Goal: Communication & Community: Answer question/provide support

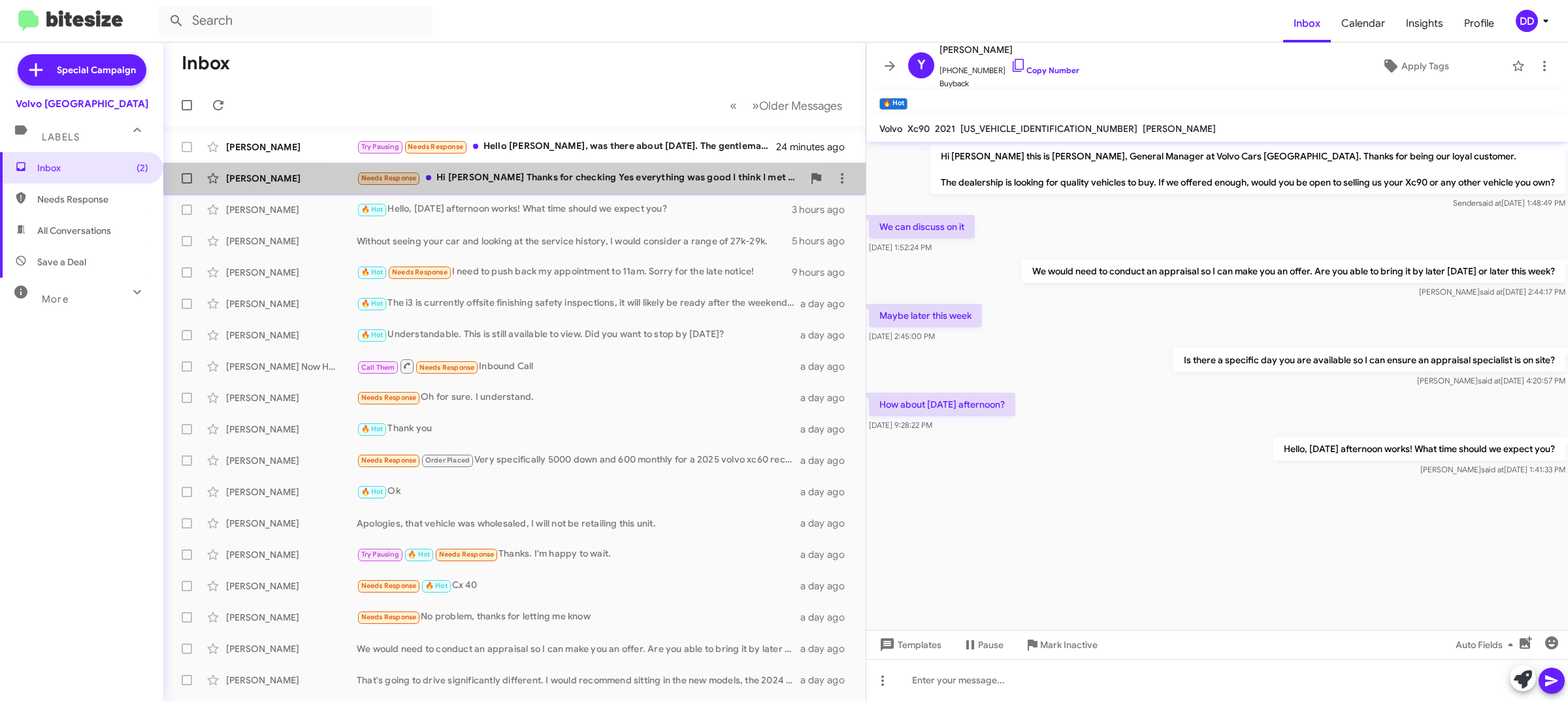
click at [530, 180] on div "Needs Response Hi [PERSON_NAME] Thanks for checking Yes everything was good I t…" at bounding box center [580, 178] width 446 height 15
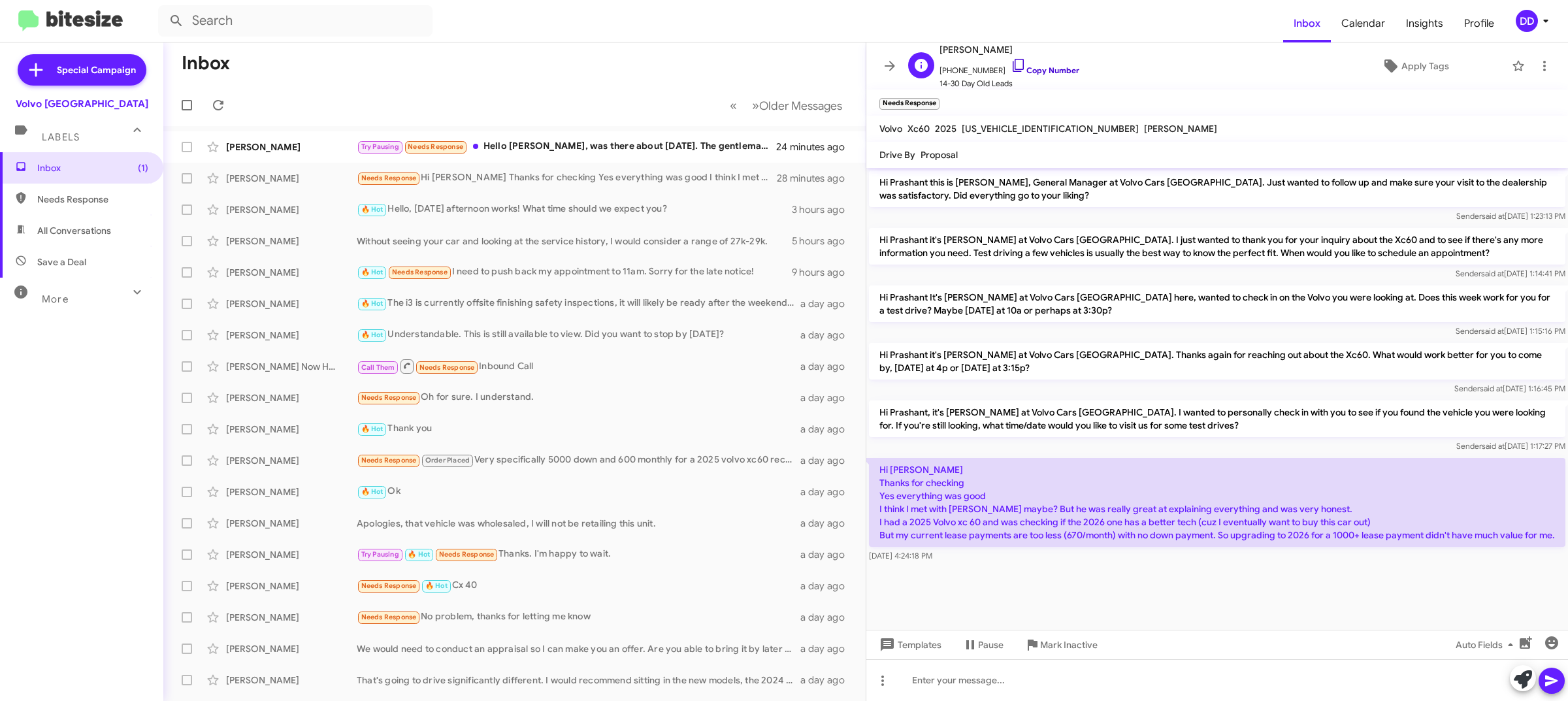
click at [1024, 67] on link "Copy Number" at bounding box center [1045, 70] width 69 height 10
click at [1188, 671] on div at bounding box center [1217, 680] width 702 height 42
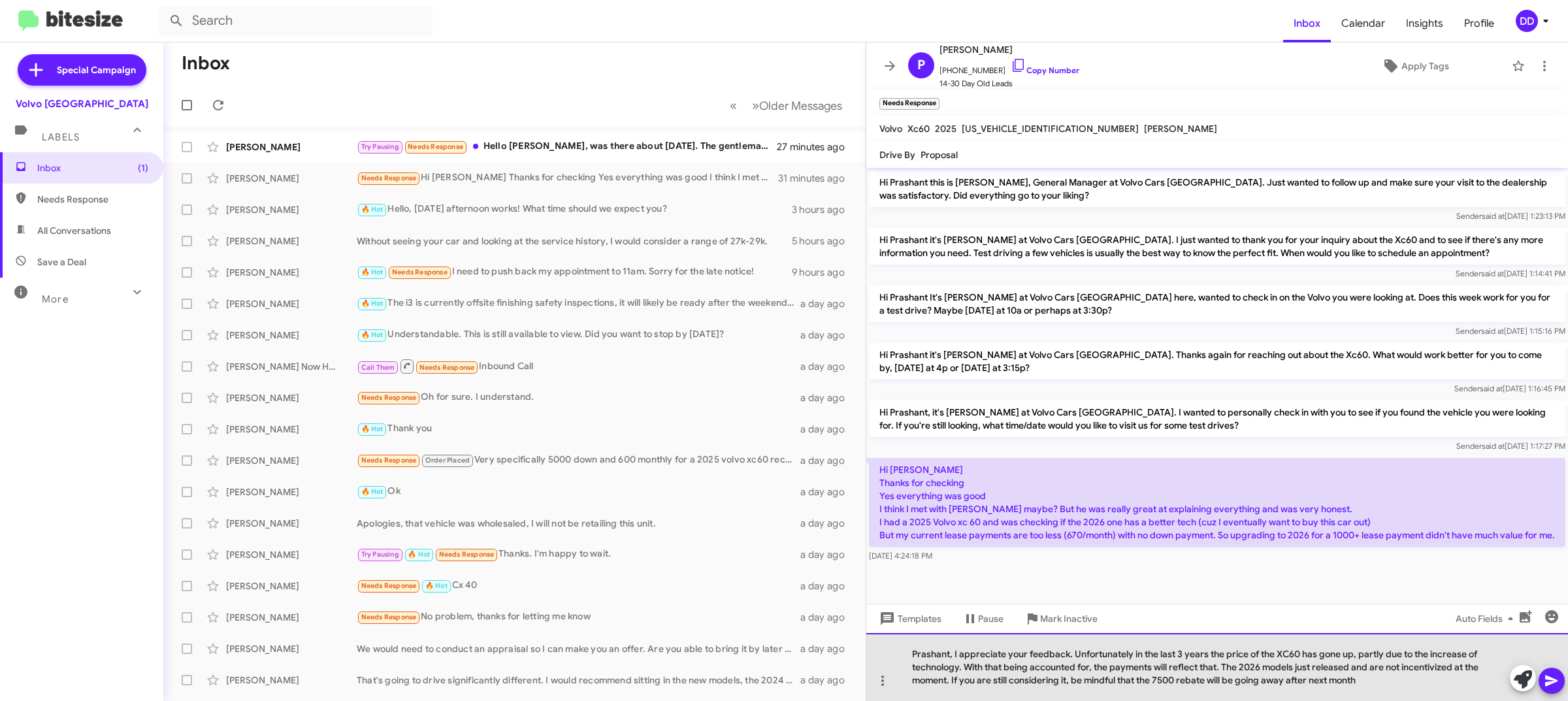
drag, startPoint x: 1172, startPoint y: 678, endPoint x: 1180, endPoint y: 678, distance: 8.0
click at [1173, 678] on div "Prashant, I appreciate your feedback. Unfortunately in the last 3 years the pri…" at bounding box center [1217, 667] width 702 height 68
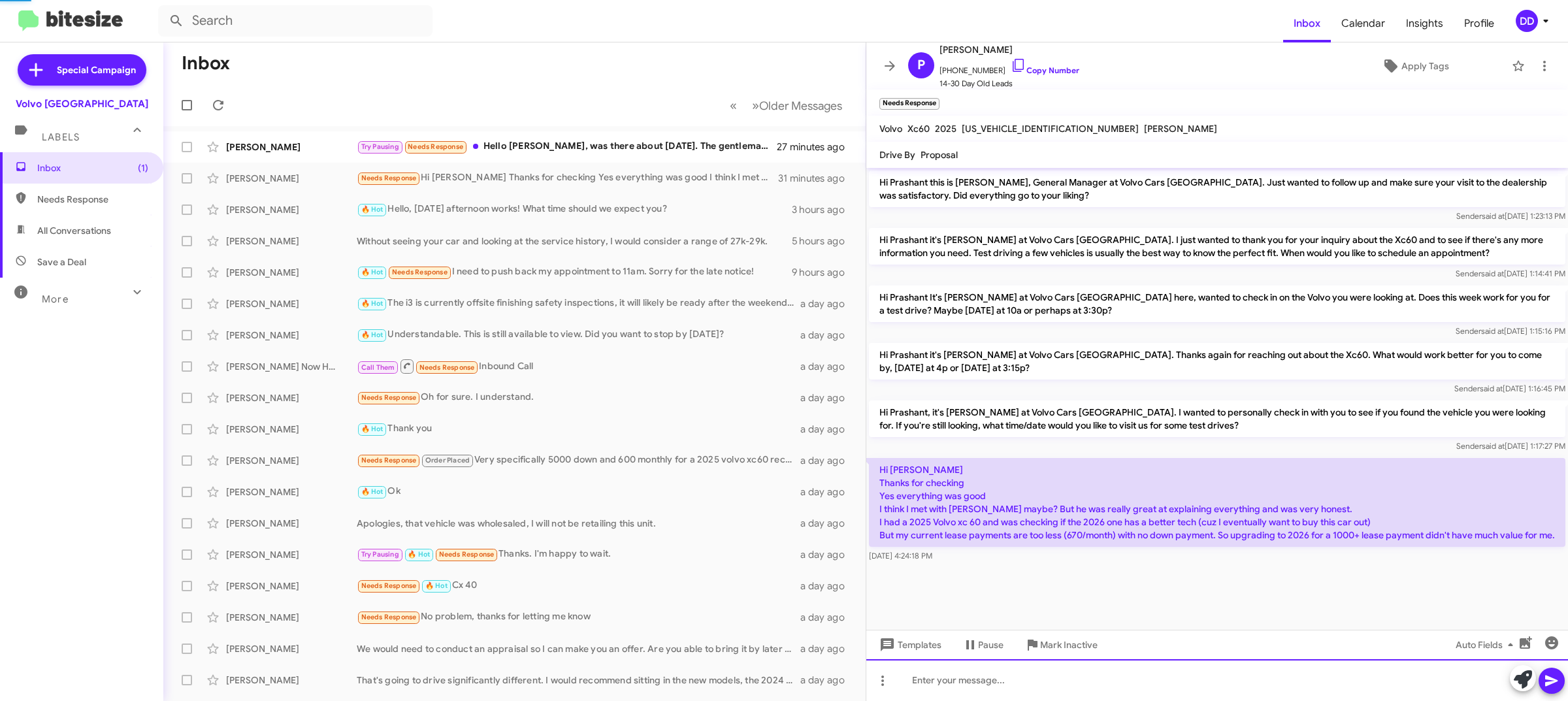
scroll to position [40, 0]
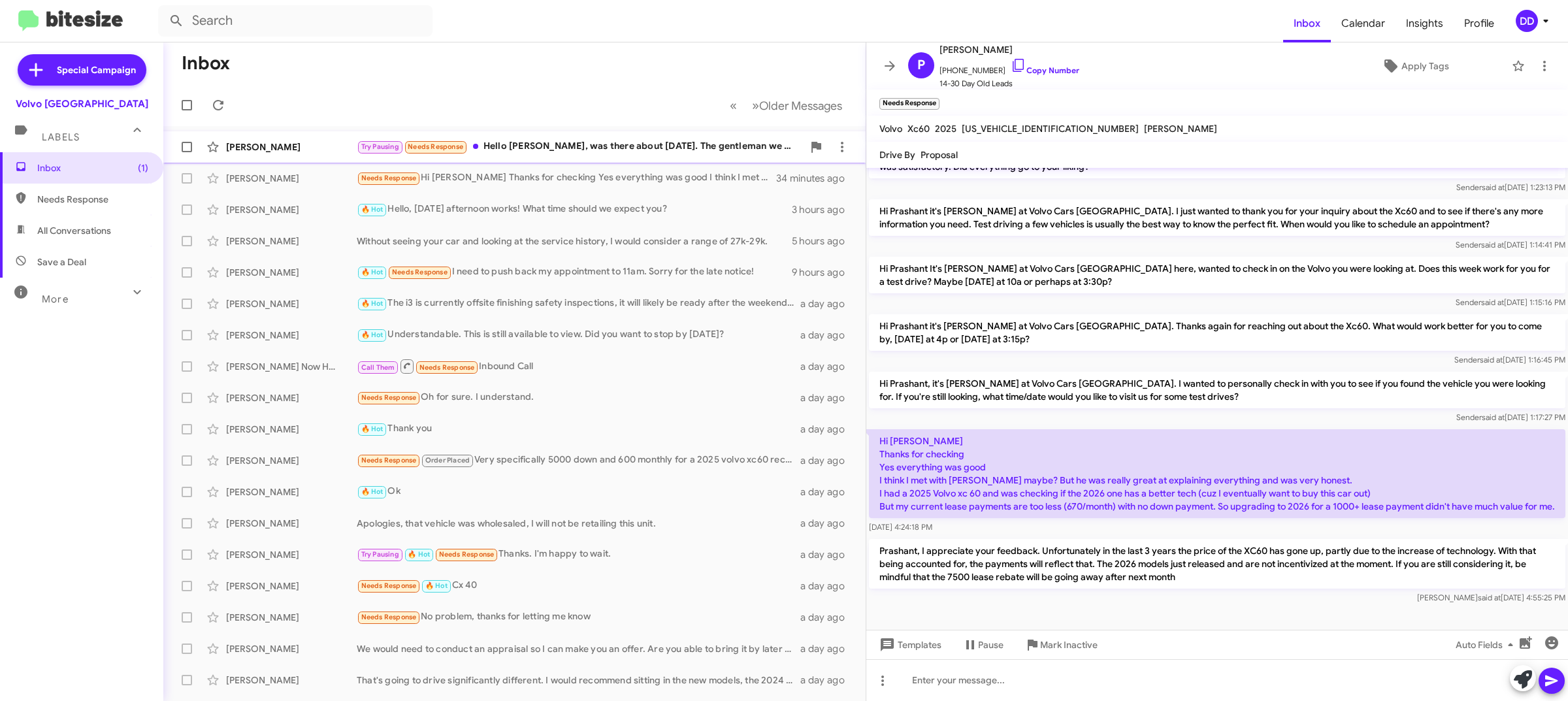
click at [632, 141] on div "Try Pausing Needs Response Hello [PERSON_NAME], was there about [DATE]. The gen…" at bounding box center [580, 146] width 446 height 15
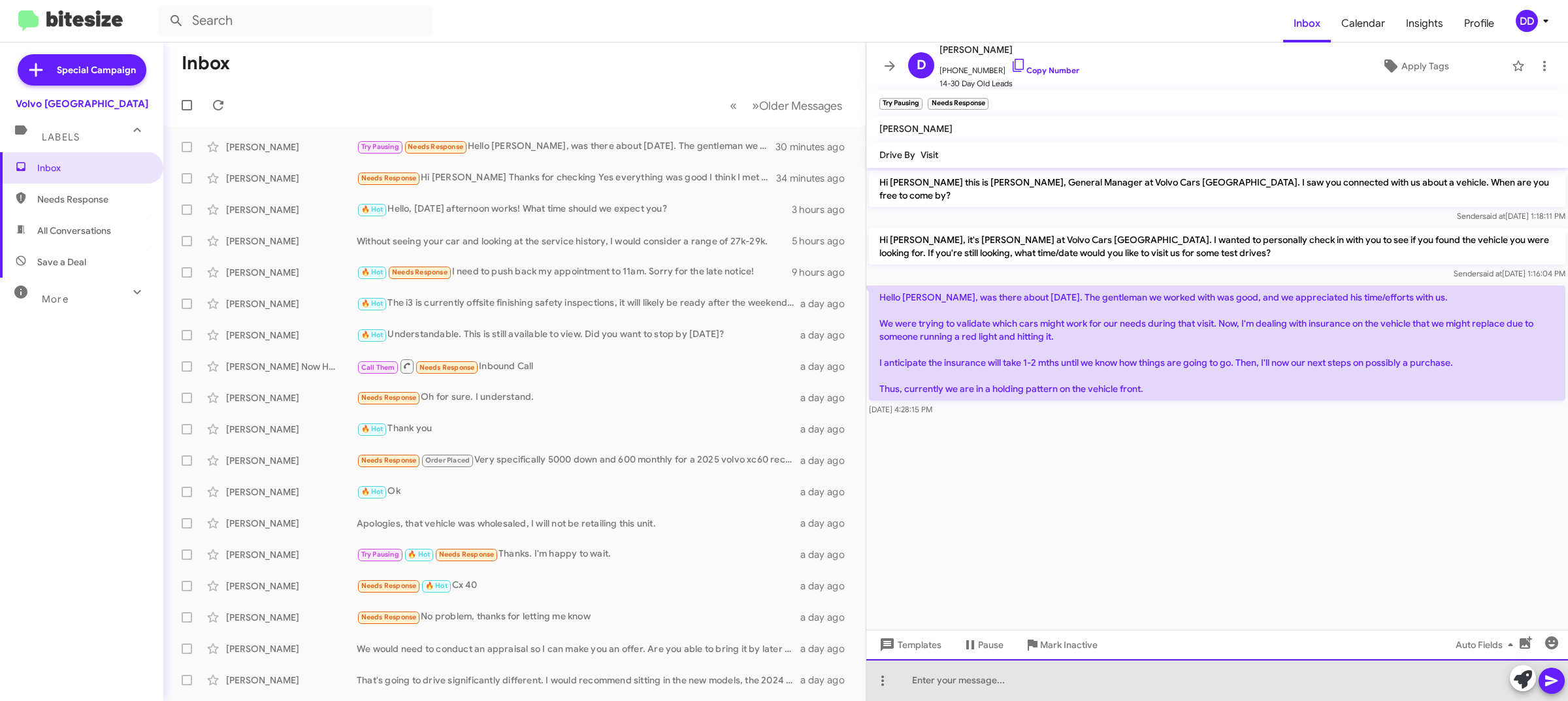
click at [1172, 694] on div at bounding box center [1217, 680] width 702 height 42
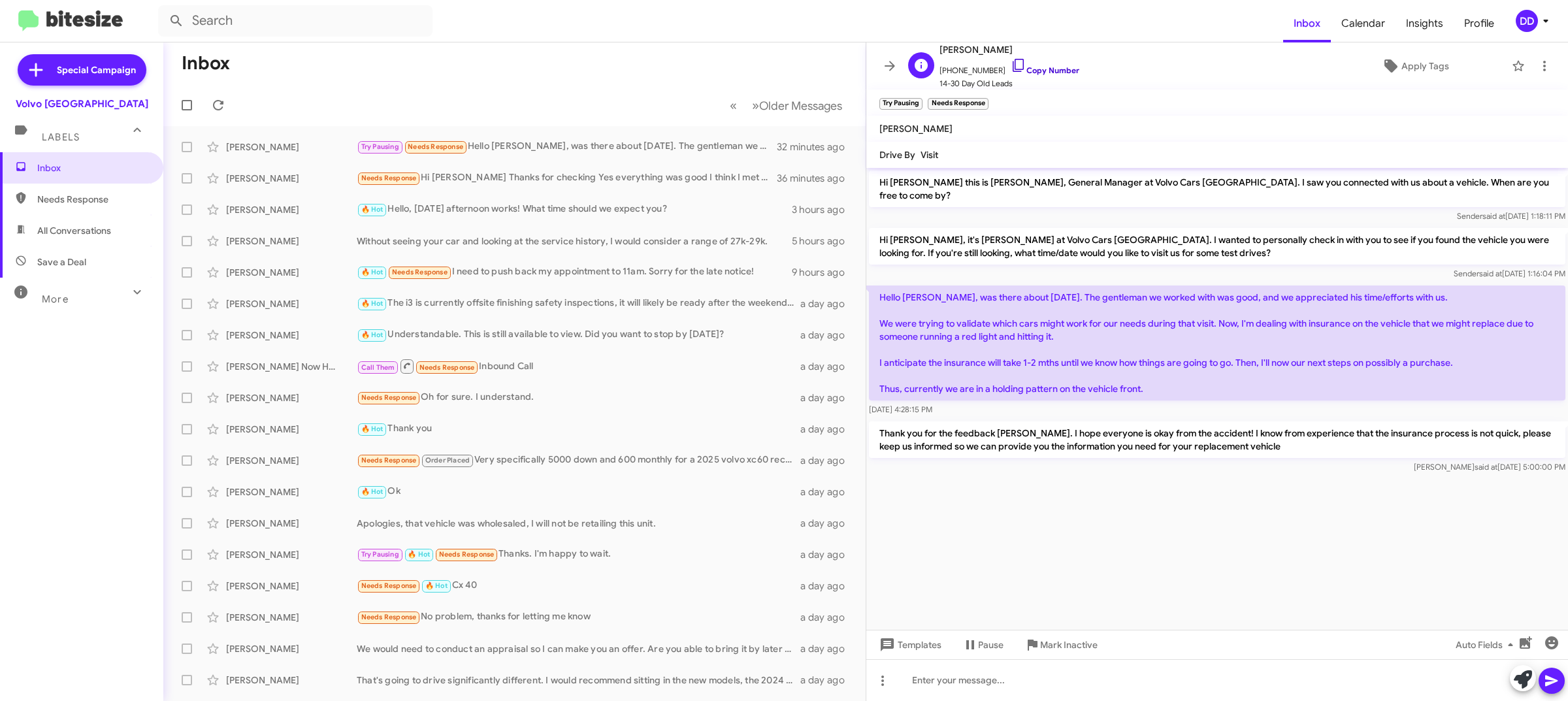
click at [1054, 69] on link "Copy Number" at bounding box center [1045, 70] width 69 height 10
